Goal: Information Seeking & Learning: Learn about a topic

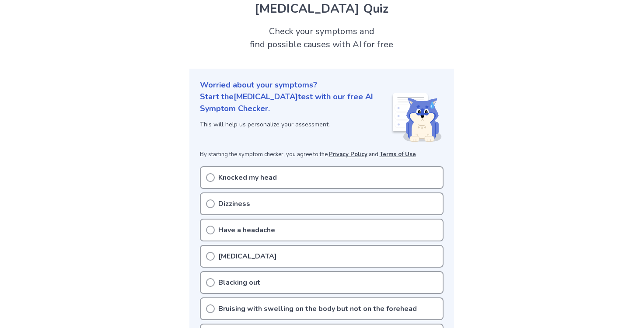
scroll to position [34, 0]
click at [217, 179] on div "Knocked my head" at bounding box center [322, 177] width 244 height 23
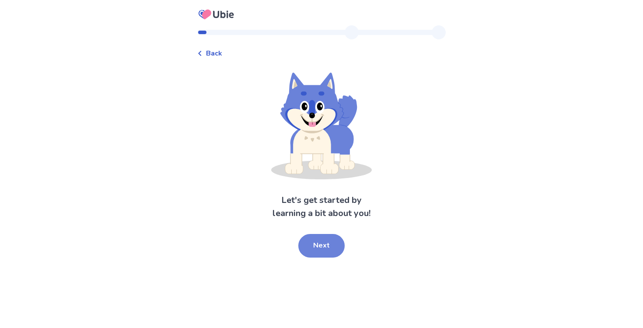
click at [311, 244] on button "Next" at bounding box center [321, 246] width 46 height 24
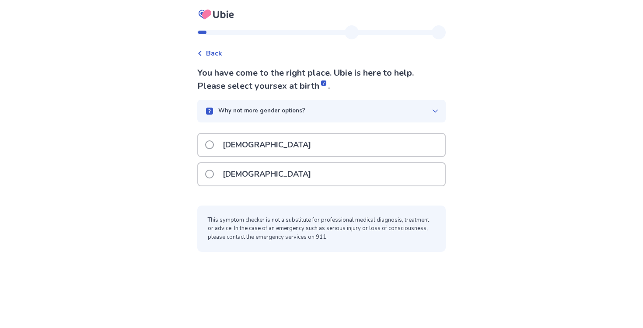
click at [266, 173] on div "Female" at bounding box center [321, 174] width 247 height 22
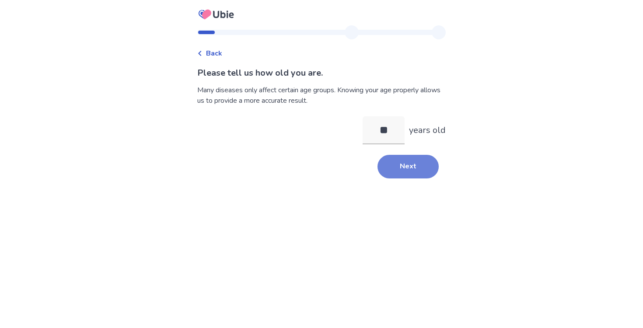
type input "**"
click at [402, 175] on button "Next" at bounding box center [408, 167] width 61 height 24
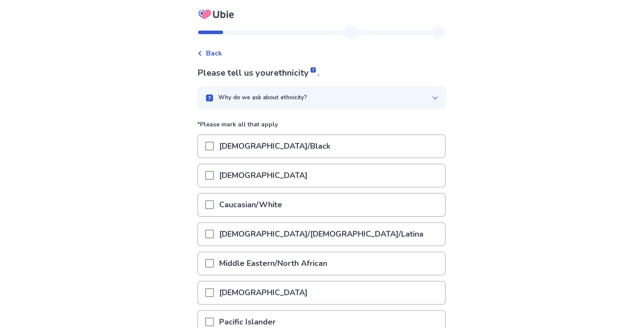
click at [320, 210] on div "Caucasian/White" at bounding box center [321, 205] width 247 height 22
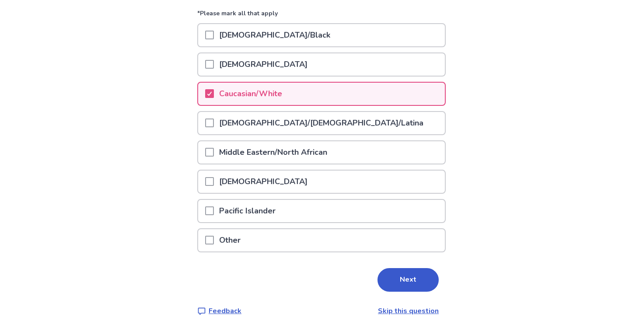
scroll to position [113, 0]
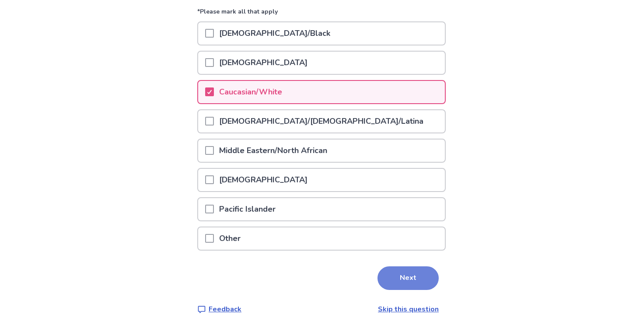
click at [384, 287] on button "Next" at bounding box center [408, 278] width 61 height 24
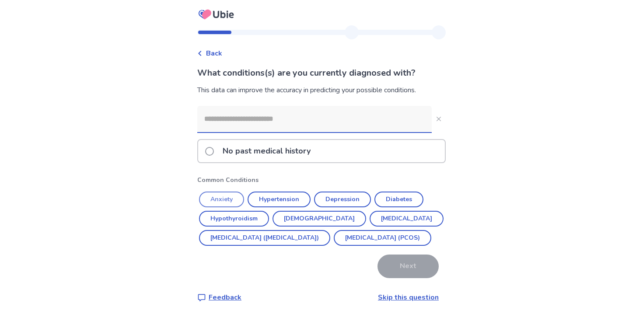
click at [238, 203] on button "Anxiety" at bounding box center [221, 200] width 45 height 16
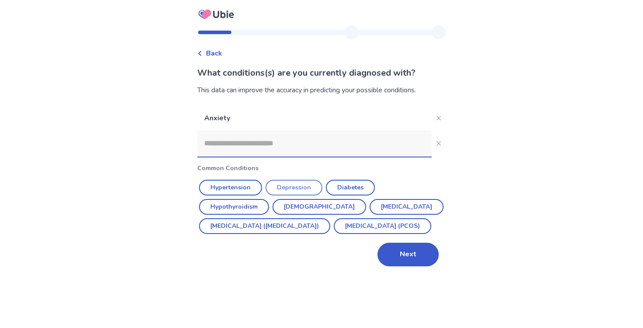
click at [286, 186] on button "Depression" at bounding box center [294, 188] width 57 height 16
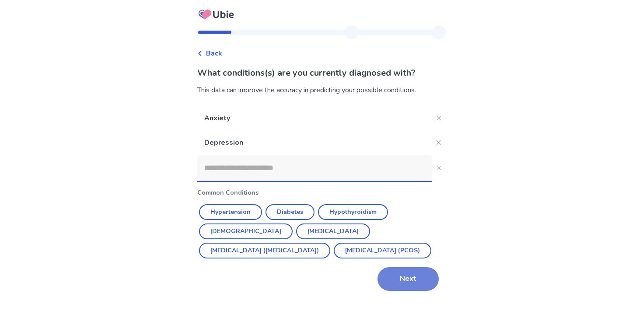
click at [397, 282] on button "Next" at bounding box center [408, 279] width 61 height 24
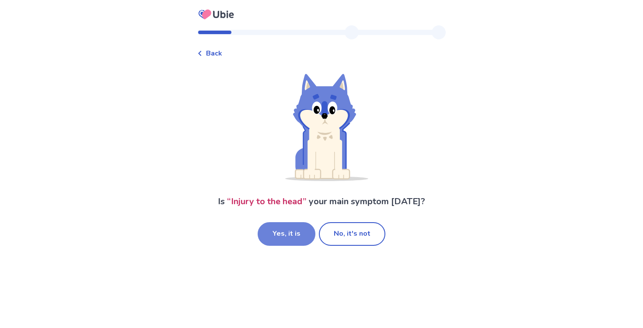
click at [304, 231] on button "Yes, it is" at bounding box center [287, 234] width 58 height 24
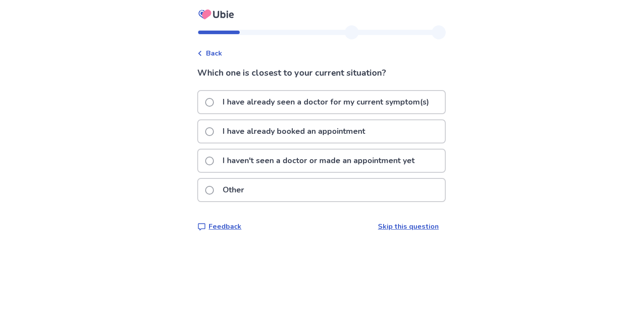
click at [276, 186] on div "Other" at bounding box center [321, 190] width 247 height 22
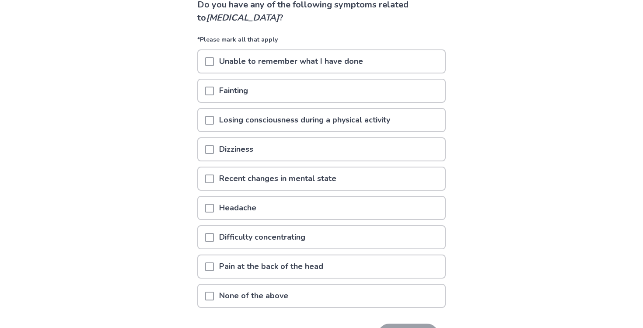
scroll to position [70, 0]
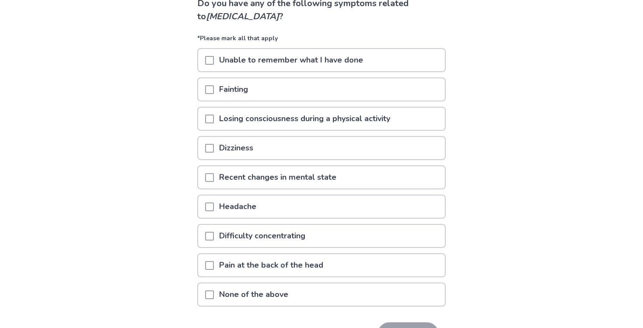
click at [290, 227] on p "Difficulty concentrating" at bounding box center [262, 236] width 97 height 22
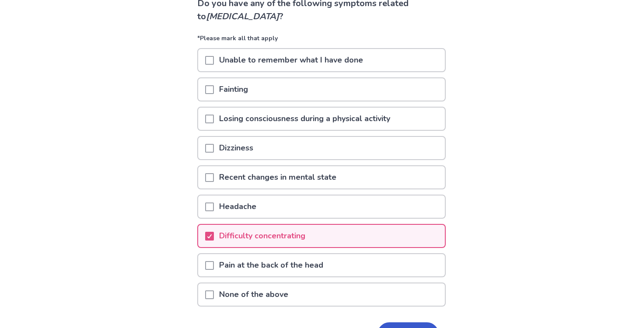
click at [296, 181] on p "Recent changes in mental state" at bounding box center [278, 177] width 128 height 22
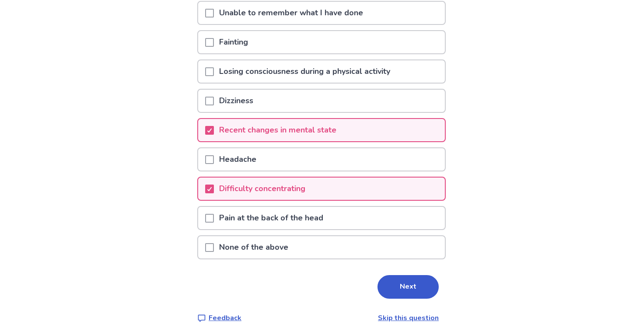
scroll to position [122, 0]
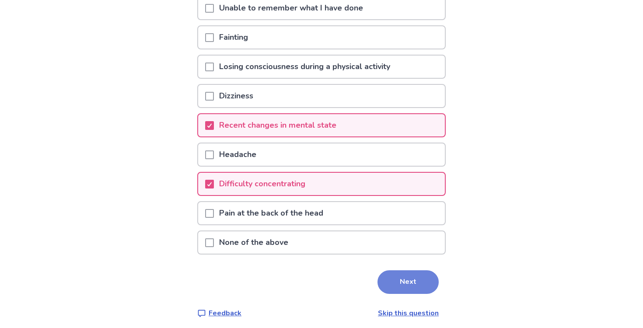
click at [387, 273] on button "Next" at bounding box center [408, 282] width 61 height 24
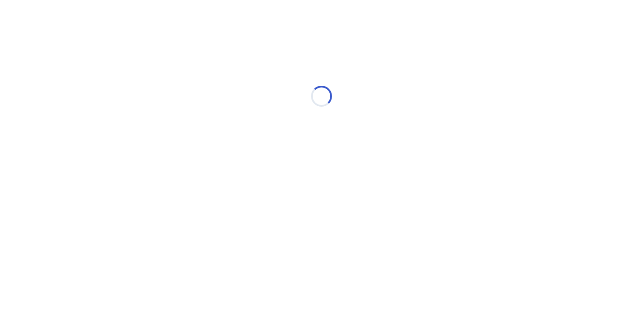
scroll to position [0, 0]
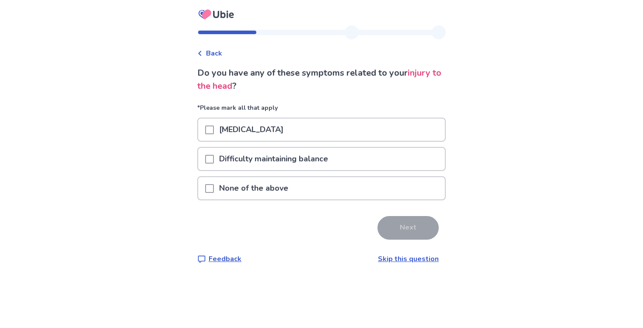
click at [350, 163] on div "Difficulty maintaining balance" at bounding box center [321, 159] width 247 height 22
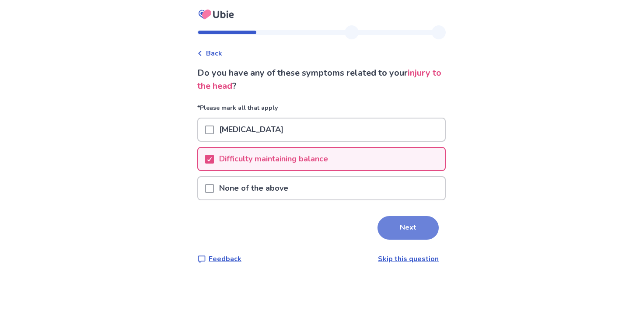
click at [397, 222] on button "Next" at bounding box center [408, 228] width 61 height 24
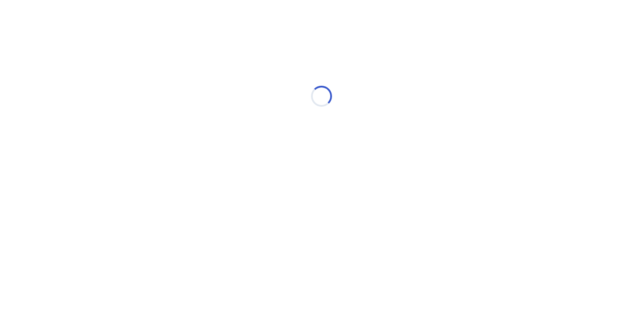
select select "*"
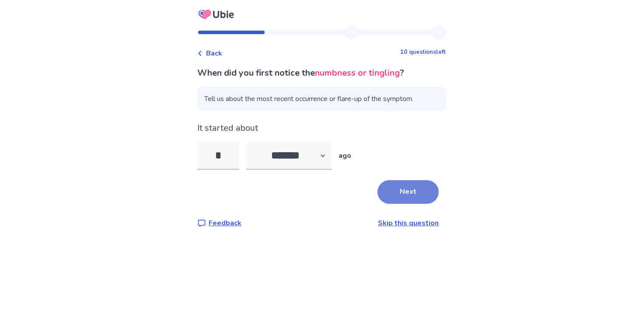
type input "*"
click at [387, 189] on button "Next" at bounding box center [408, 192] width 61 height 24
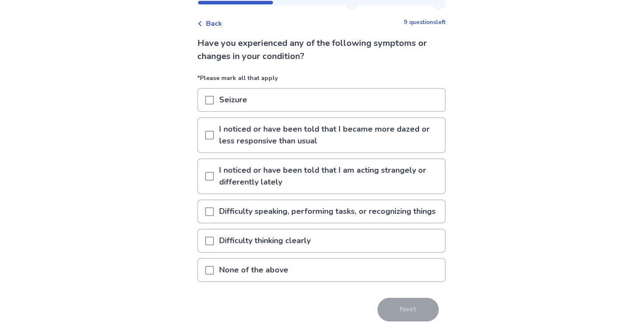
scroll to position [31, 0]
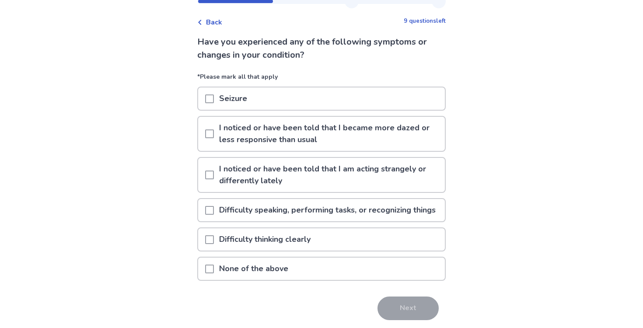
click at [330, 168] on p "I noticed or have been told that I am acting strangely or differently lately" at bounding box center [329, 175] width 231 height 34
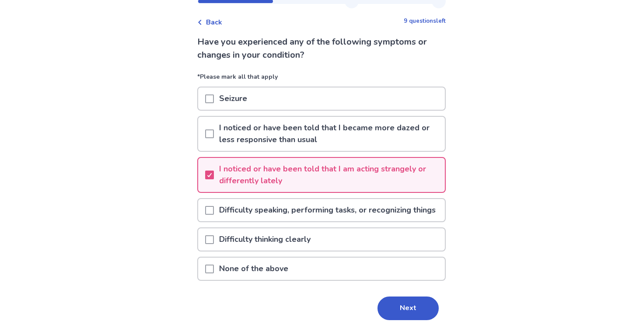
scroll to position [43, 0]
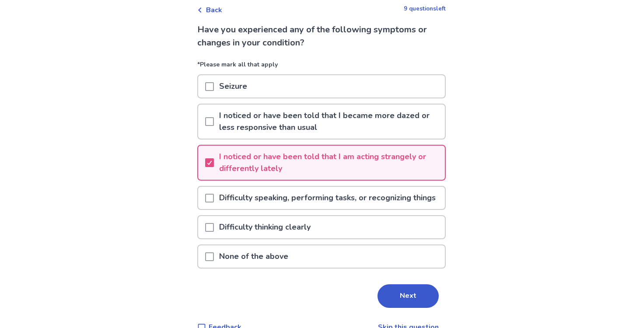
click at [339, 196] on p "Difficulty speaking, performing tasks, or recognizing things" at bounding box center [327, 198] width 227 height 22
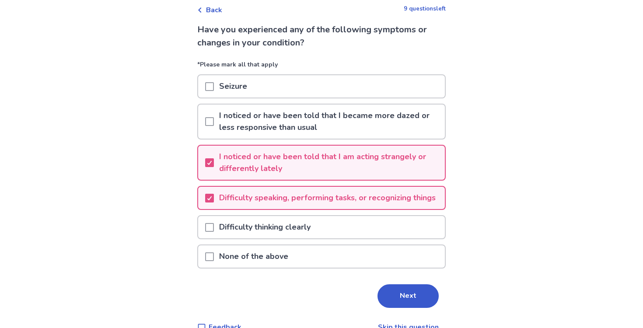
click at [350, 233] on div "Difficulty thinking clearly" at bounding box center [321, 227] width 247 height 22
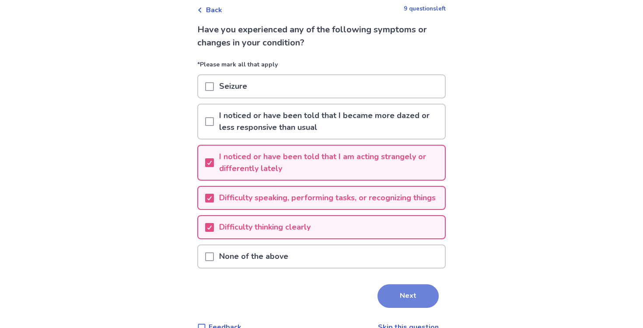
click at [388, 308] on button "Next" at bounding box center [408, 296] width 61 height 24
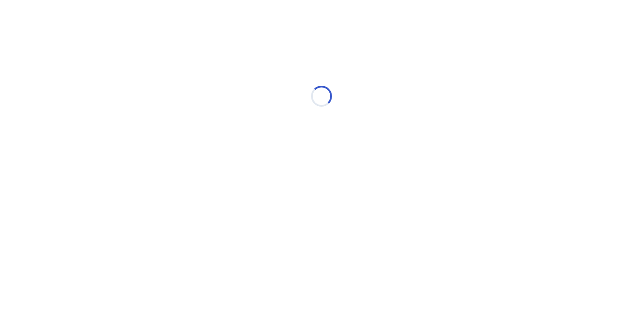
select select "*"
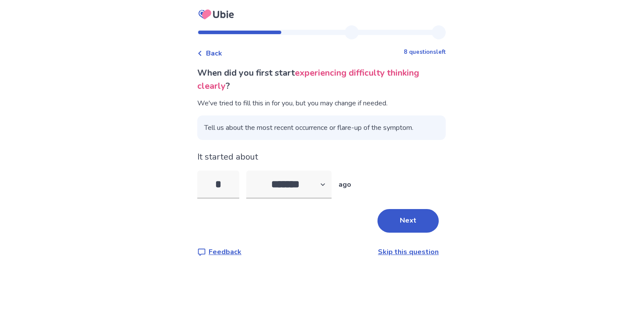
click at [389, 233] on div "When did you first start experiencing difficulty thinking clearly ? We've tried…" at bounding box center [321, 161] width 248 height 191
click at [405, 219] on button "Next" at bounding box center [408, 221] width 61 height 24
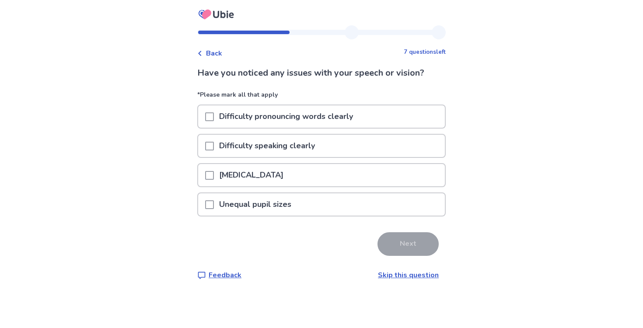
click at [346, 150] on div "Difficulty speaking clearly" at bounding box center [321, 146] width 247 height 22
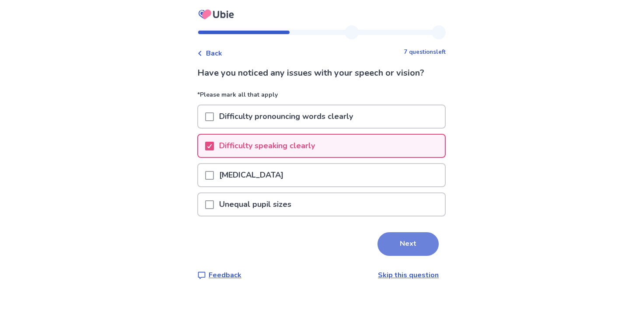
click at [385, 250] on button "Next" at bounding box center [408, 244] width 61 height 24
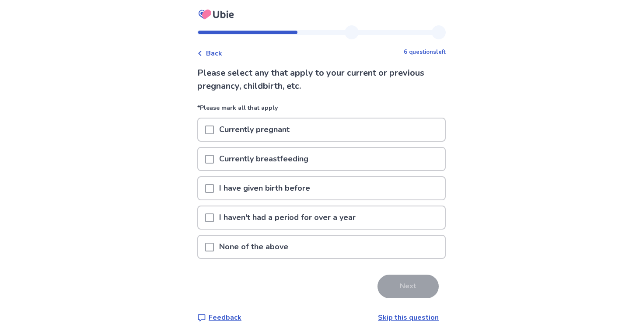
scroll to position [4, 0]
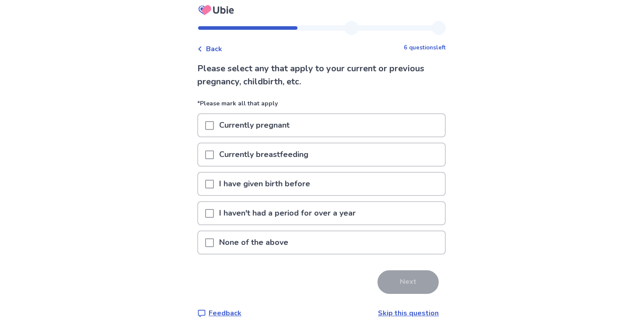
click at [354, 243] on div "None of the above" at bounding box center [321, 242] width 247 height 22
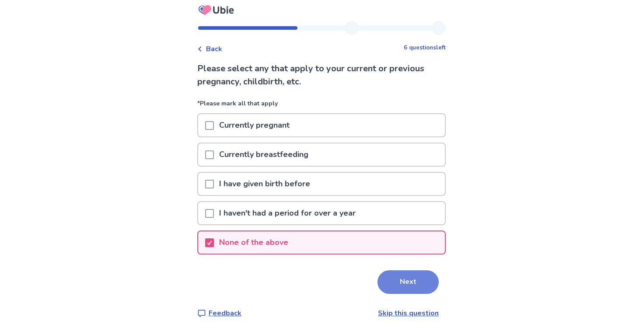
click at [390, 279] on button "Next" at bounding box center [408, 282] width 61 height 24
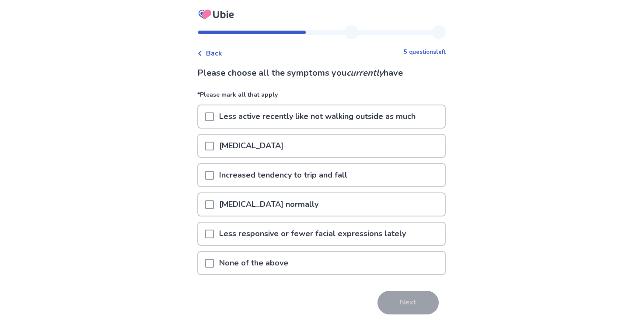
click at [390, 141] on div "Poor memory" at bounding box center [321, 146] width 247 height 22
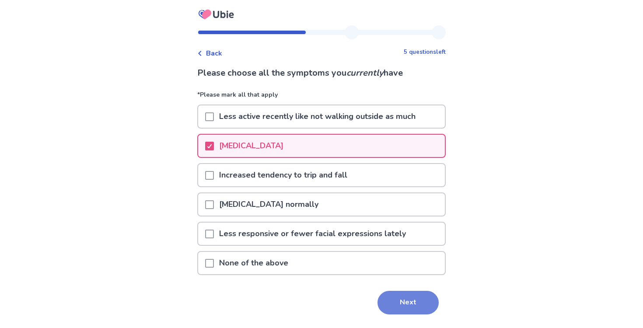
click at [405, 296] on button "Next" at bounding box center [408, 303] width 61 height 24
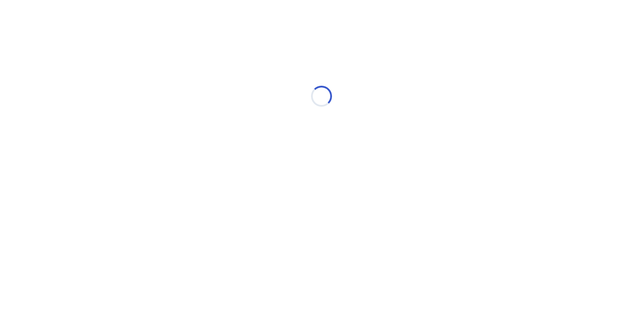
select select "*"
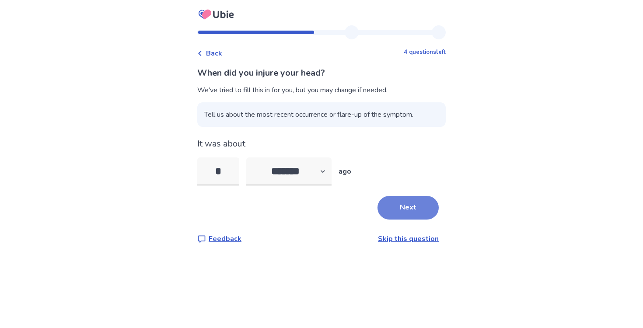
type input "*"
click at [423, 212] on button "Next" at bounding box center [408, 208] width 61 height 24
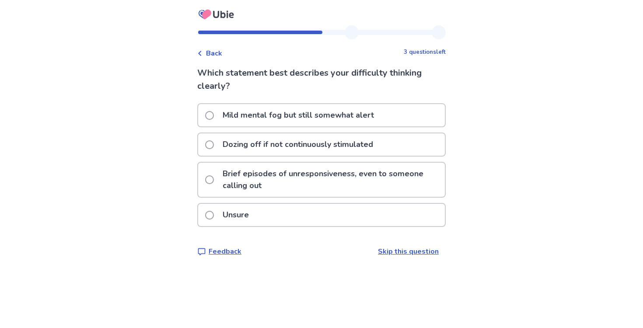
click at [408, 118] on div "Mild mental fog but still somewhat alert" at bounding box center [321, 115] width 247 height 22
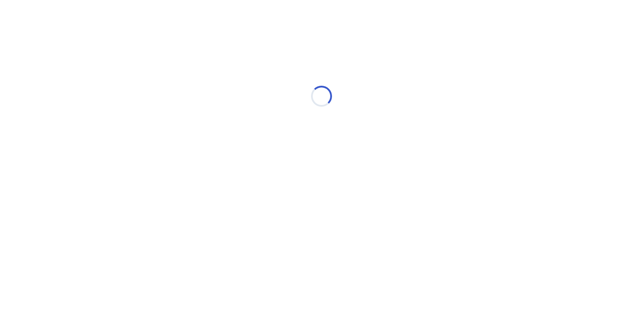
select select "*"
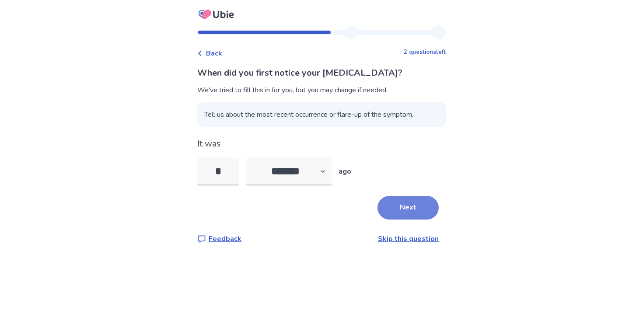
type input "*"
click at [400, 210] on button "Next" at bounding box center [408, 208] width 61 height 24
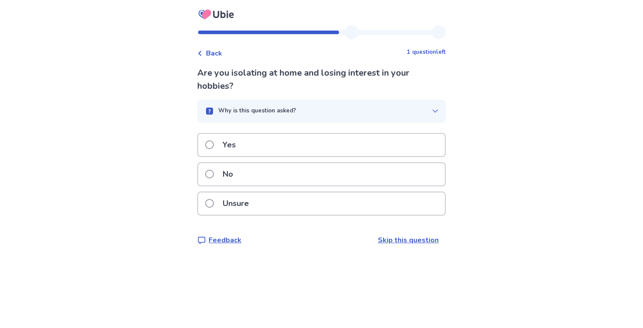
click at [381, 185] on div "No" at bounding box center [321, 174] width 248 height 24
click at [374, 179] on div "No" at bounding box center [321, 174] width 247 height 22
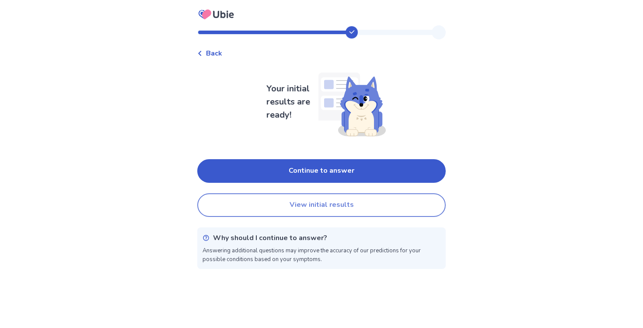
click at [378, 200] on button "View initial results" at bounding box center [321, 205] width 248 height 24
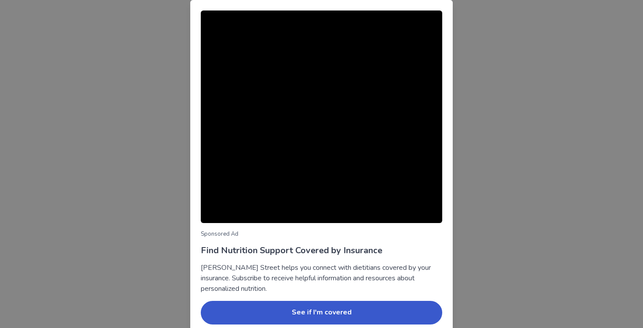
scroll to position [36, 0]
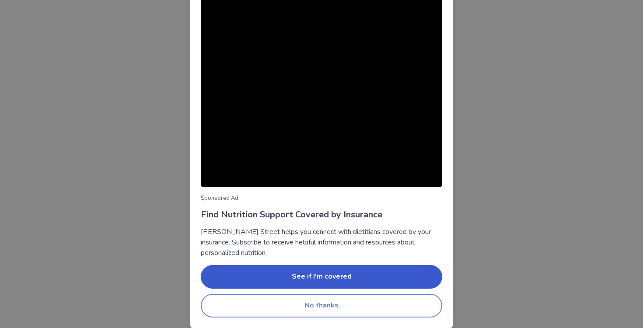
click at [346, 301] on button "No thanks" at bounding box center [321, 306] width 241 height 24
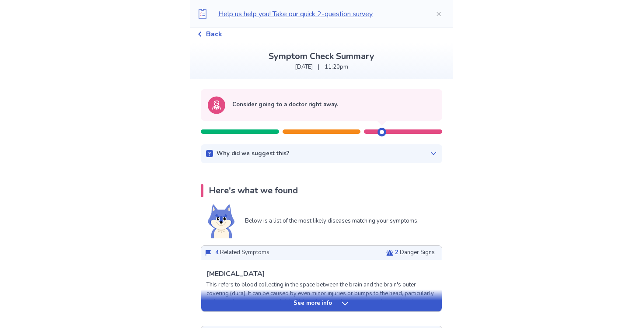
scroll to position [25, 0]
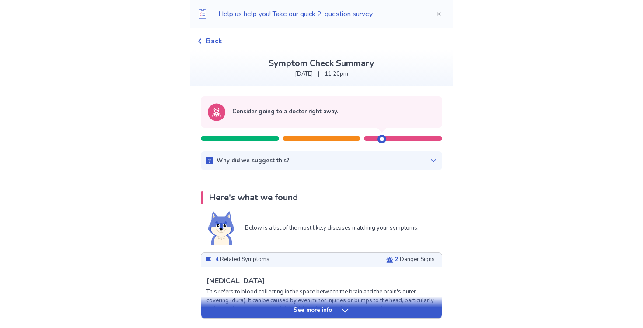
click at [277, 113] on p "Consider going to a doctor right away." at bounding box center [285, 112] width 106 height 9
click at [276, 113] on p "Consider going to a doctor right away." at bounding box center [285, 112] width 106 height 9
click at [276, 117] on div "Consider going to a doctor right away." at bounding box center [321, 111] width 227 height 17
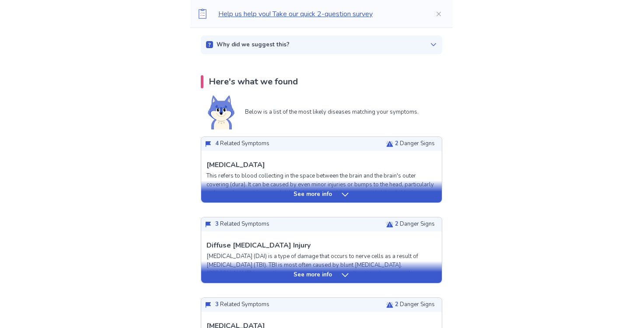
scroll to position [141, 0]
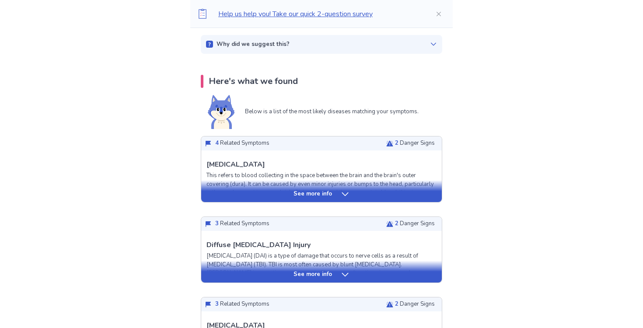
click at [338, 196] on div "See more info" at bounding box center [321, 194] width 241 height 9
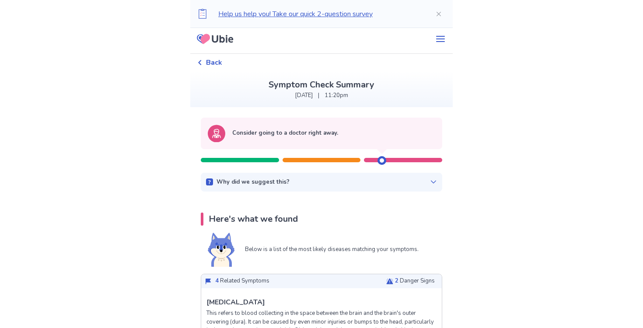
scroll to position [0, 0]
